Goal: Navigation & Orientation: Find specific page/section

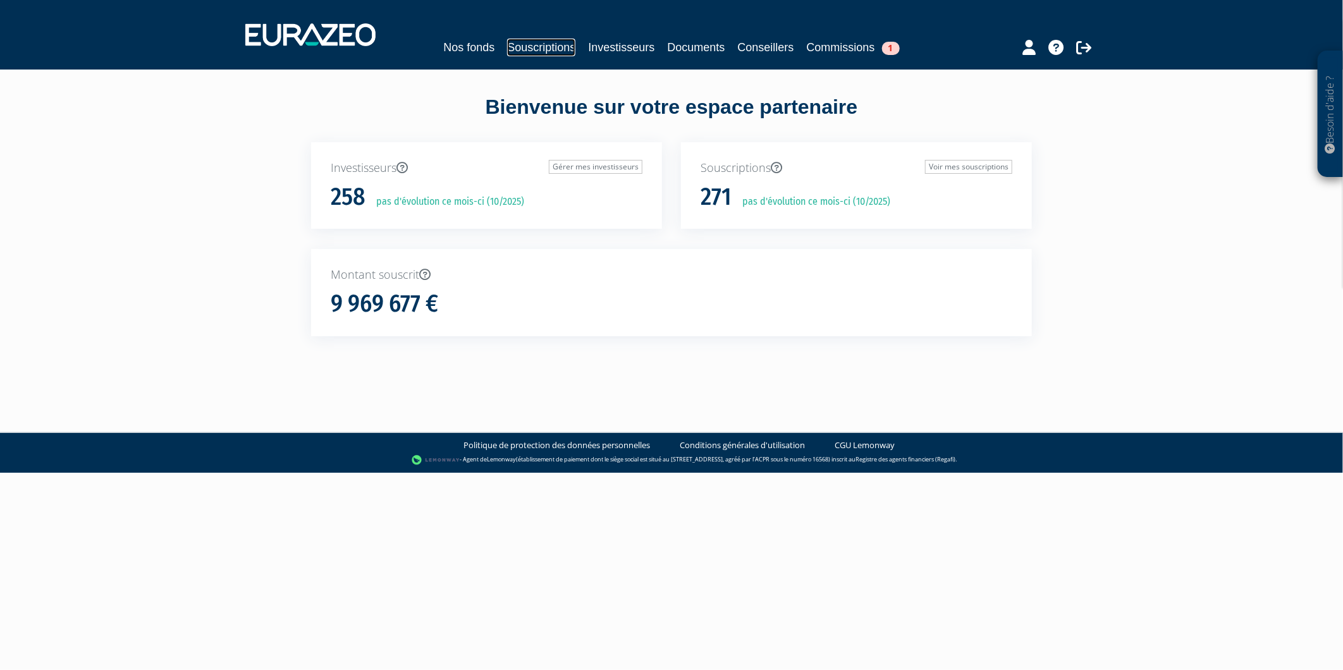
drag, startPoint x: 560, startPoint y: 51, endPoint x: 1318, endPoint y: 226, distance: 778.0
click at [560, 51] on link "Souscriptions" at bounding box center [541, 48] width 68 height 18
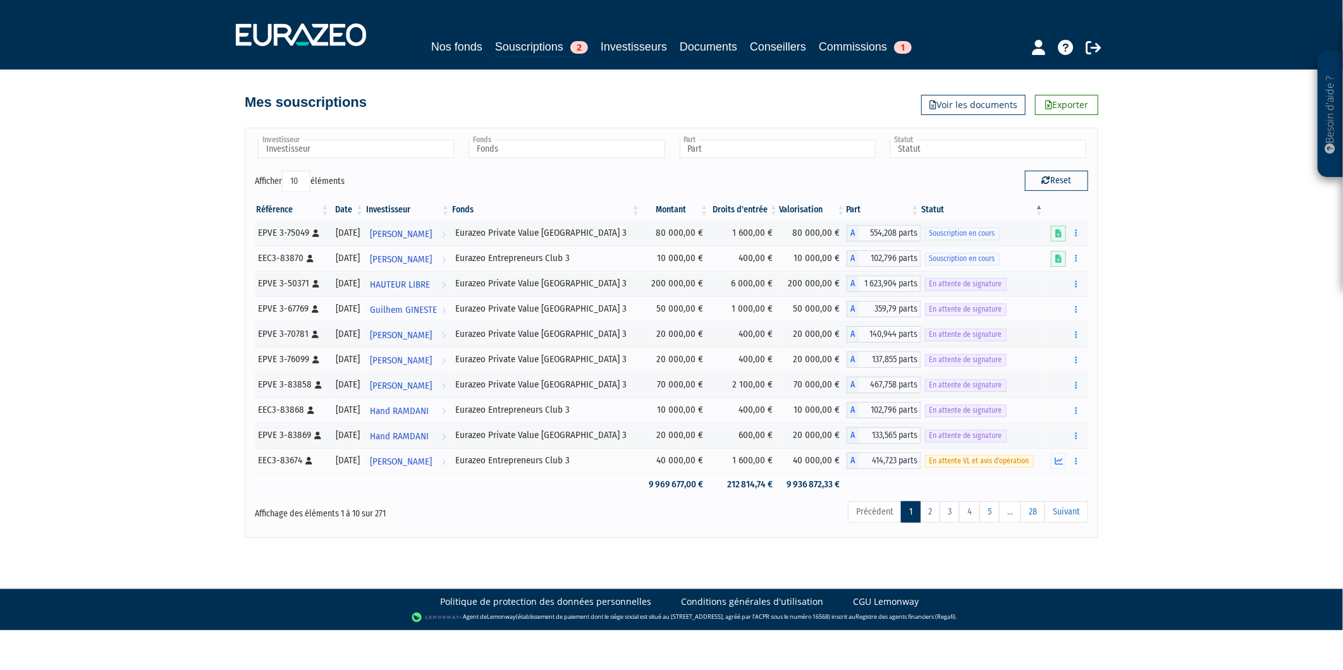
drag, startPoint x: 98, startPoint y: 350, endPoint x: 110, endPoint y: 350, distance: 12.0
click at [98, 350] on div "Besoin d'aide ? × J'ai besoin d'aide Si vous avez une question à propos du fonc…" at bounding box center [671, 269] width 1343 height 538
